Goal: Task Accomplishment & Management: Use online tool/utility

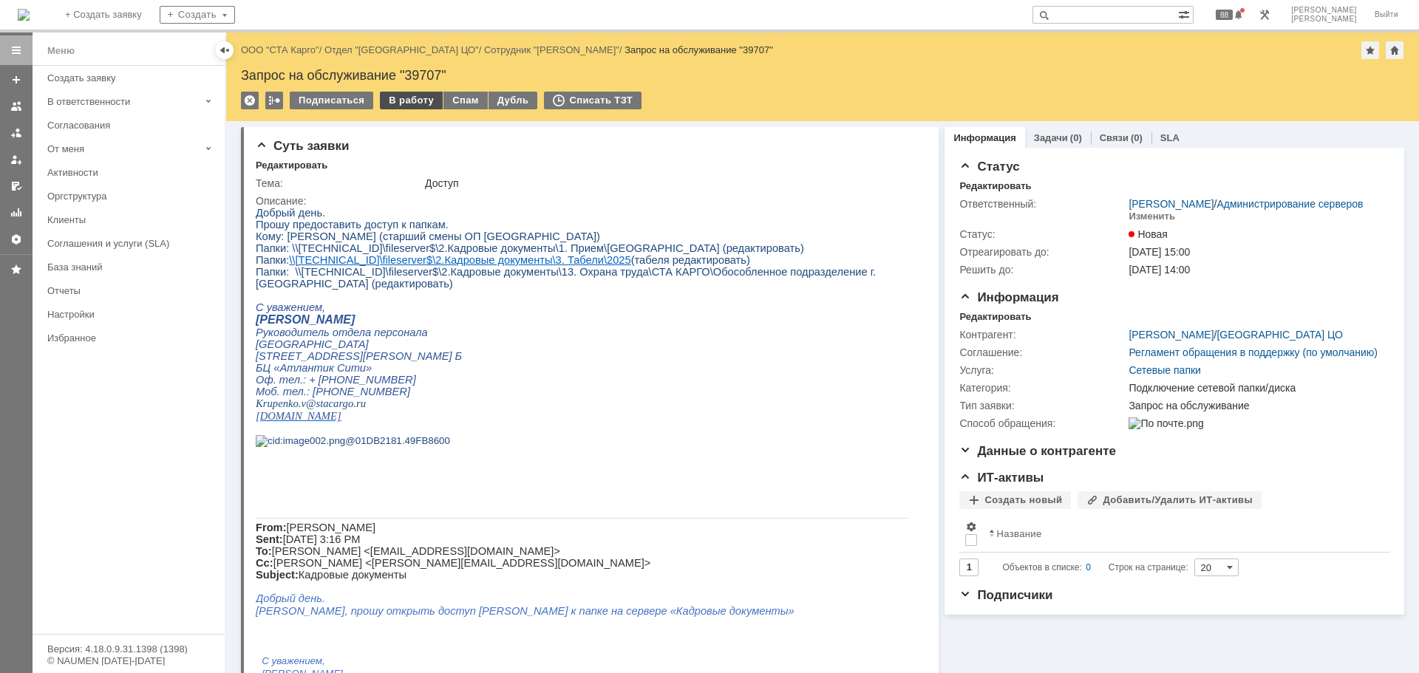
click at [398, 94] on div "В работу" at bounding box center [411, 101] width 63 height 18
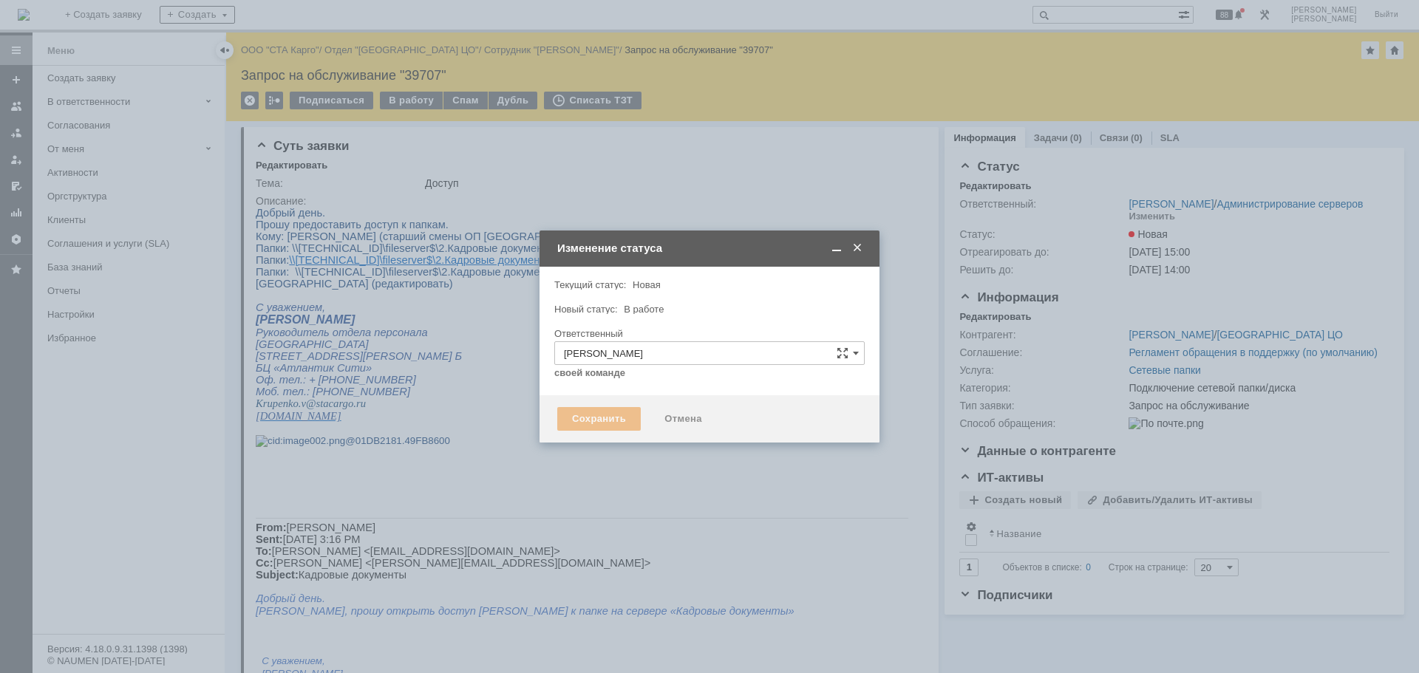
type input "Подключение сетевой папки/диска"
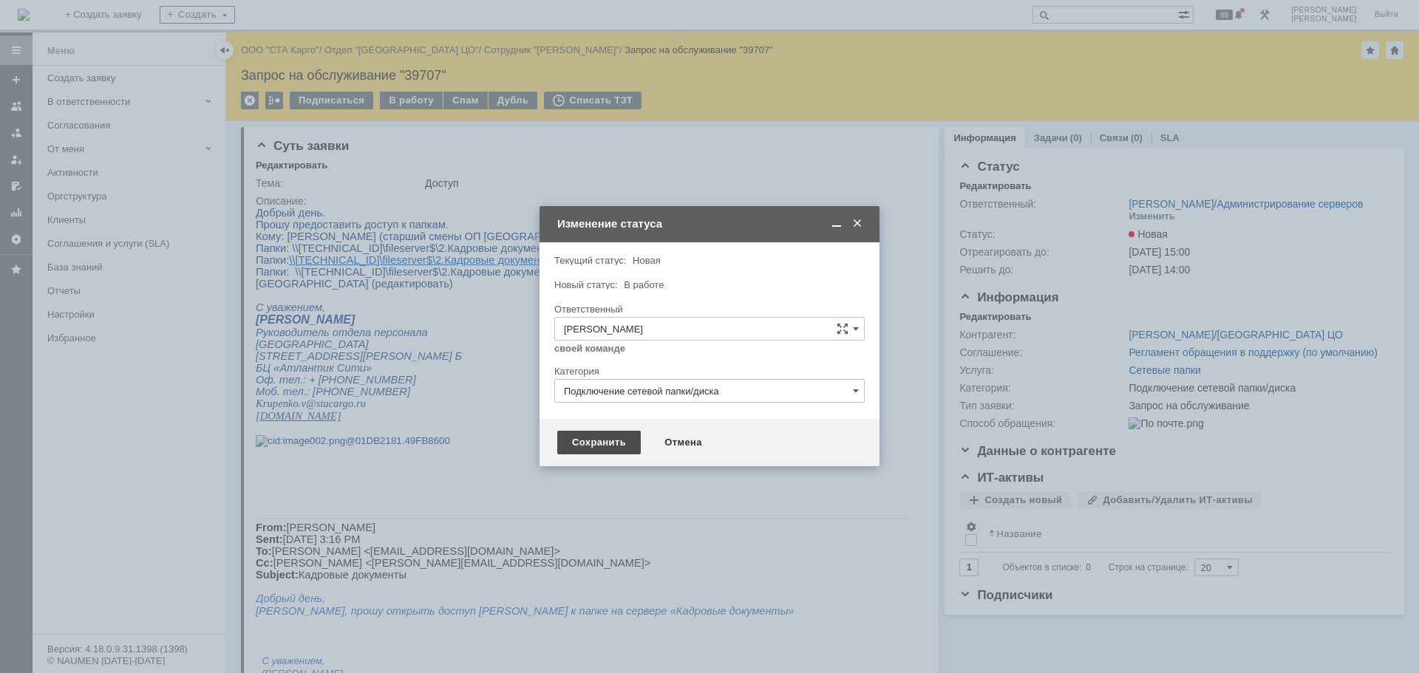
click at [585, 443] on div "Сохранить" at bounding box center [598, 443] width 83 height 24
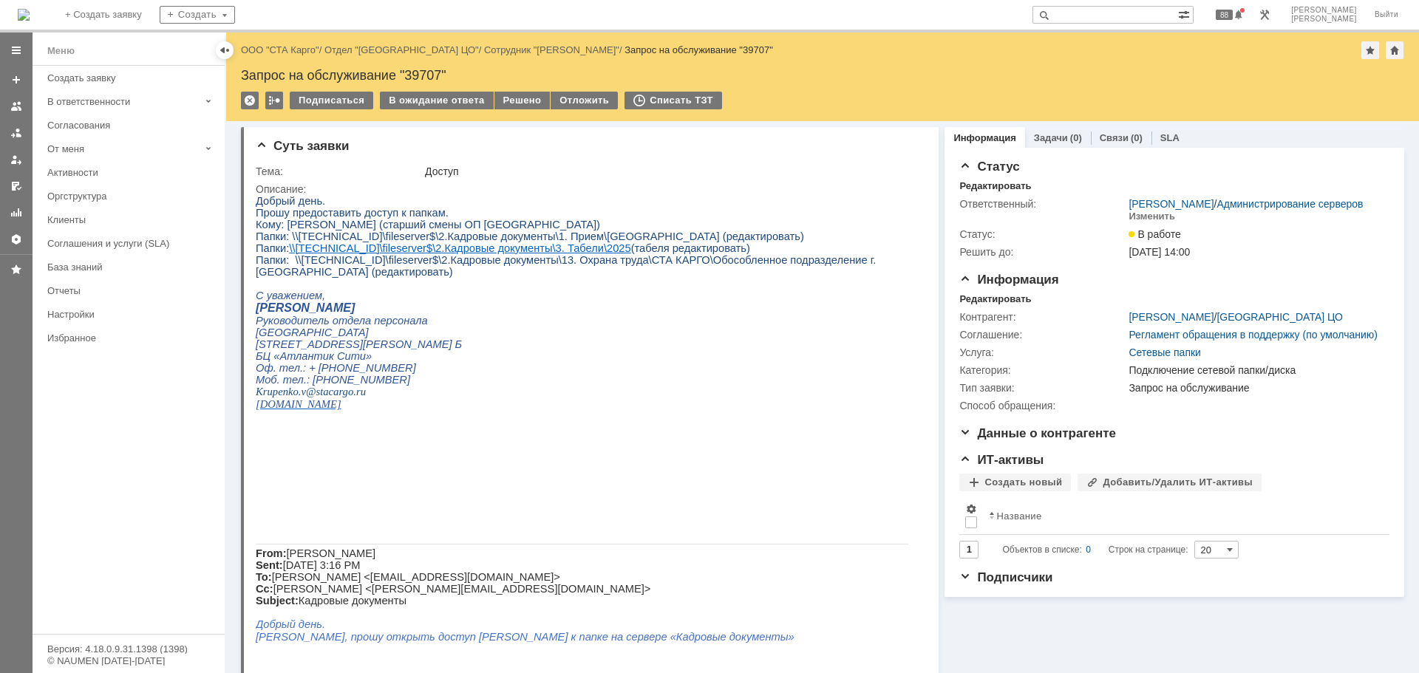
click at [518, 112] on div "Подписаться В ожидание ответа Решено Отложить Списать ТЗТ" at bounding box center [822, 107] width 1163 height 31
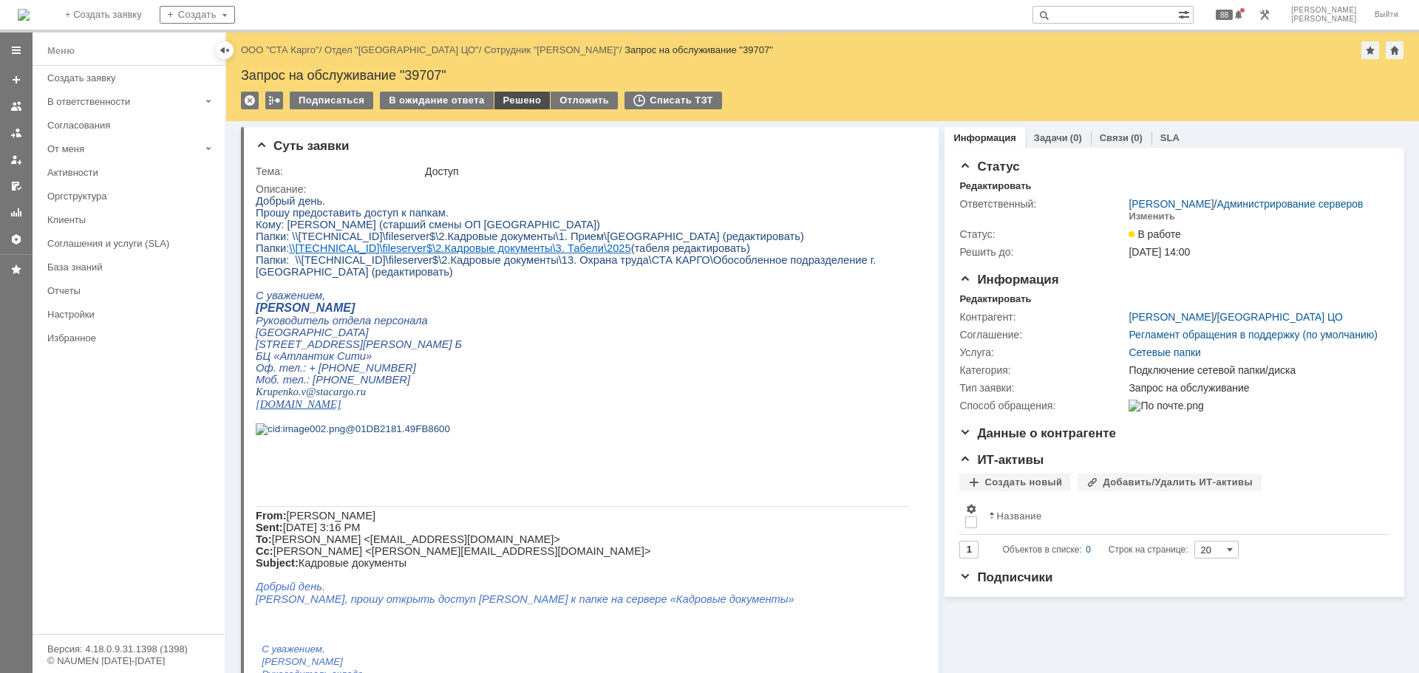
click at [513, 96] on div "Решено" at bounding box center [522, 101] width 56 height 18
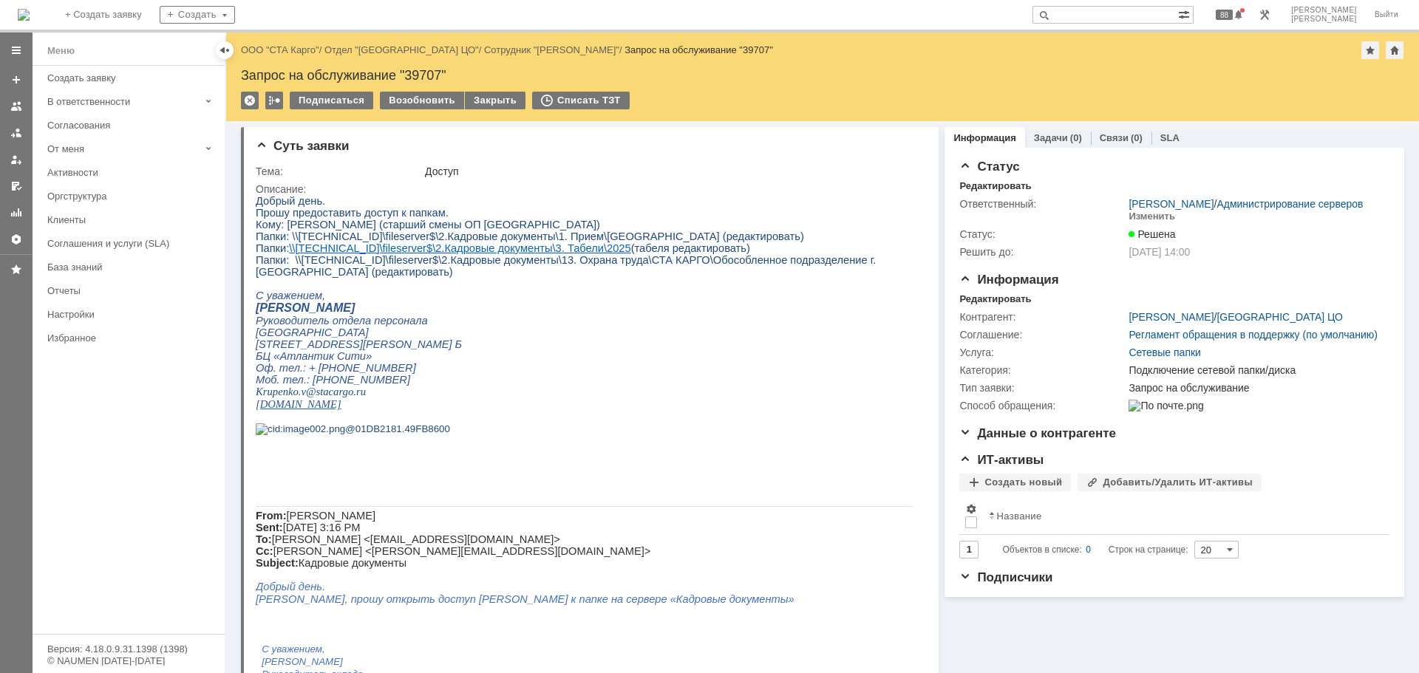
click at [100, 469] on div "Меню Создать заявку В ответственности Согласования От меня Активности Оргструкт…" at bounding box center [129, 350] width 192 height 568
